Goal: Download file/media

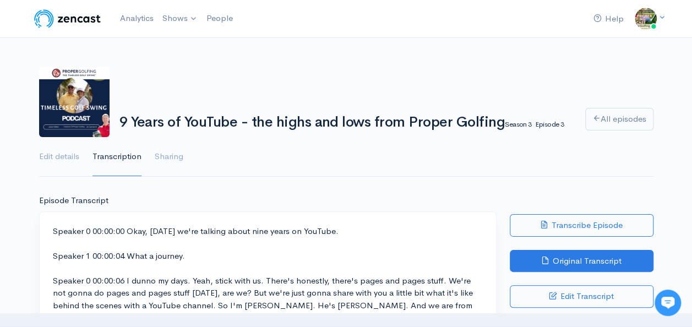
scroll to position [55, 0]
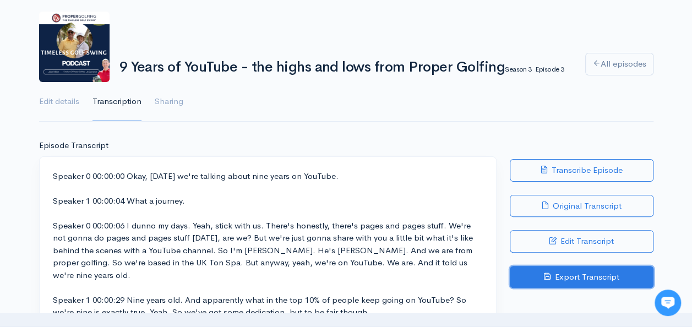
click at [581, 276] on link "Export Transcript" at bounding box center [582, 277] width 144 height 23
